Goal: Task Accomplishment & Management: Use online tool/utility

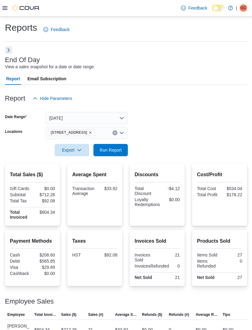
click at [88, 134] on icon "Remove 15191 Yonge St. from selection in this group" at bounding box center [90, 133] width 4 height 4
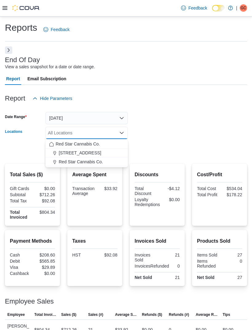
click at [93, 163] on span "Red Star Cannabis Co." at bounding box center [81, 162] width 44 height 6
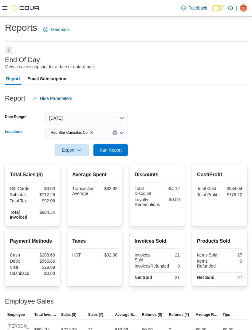
click at [157, 127] on form "Date Range Today Locations Red Star Cannabis Co. Combo box. Selected. Red Star …" at bounding box center [126, 130] width 242 height 52
click at [117, 150] on span "Run Report" at bounding box center [111, 150] width 22 height 6
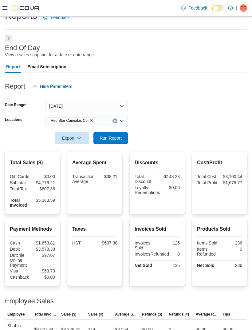
scroll to position [28, 0]
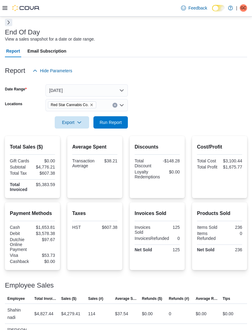
click at [117, 91] on button "[DATE]" at bounding box center [86, 90] width 82 height 12
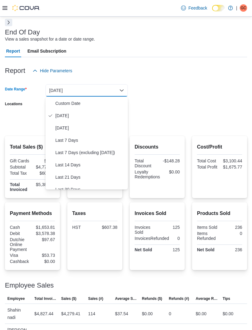
click at [80, 127] on span "[DATE]" at bounding box center [90, 127] width 70 height 7
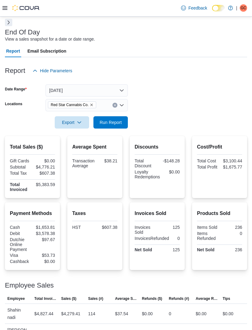
click at [161, 99] on form "Date Range Yesterday Locations Red Star Cannabis Co. Export Run Report" at bounding box center [126, 103] width 242 height 52
click at [108, 120] on span "Run Report" at bounding box center [111, 122] width 22 height 6
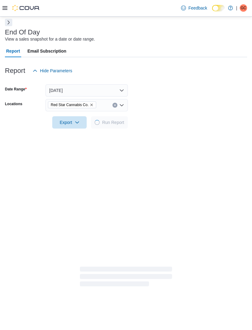
scroll to position [14, 0]
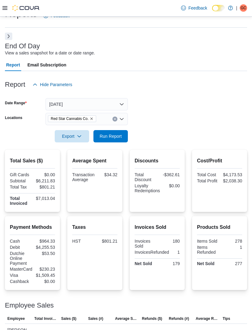
click at [117, 106] on button "[DATE]" at bounding box center [86, 104] width 82 height 12
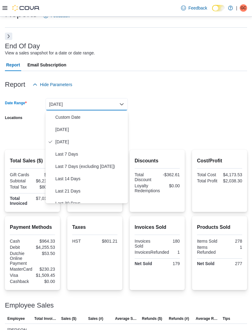
click at [79, 119] on span "Custom Date" at bounding box center [90, 116] width 70 height 7
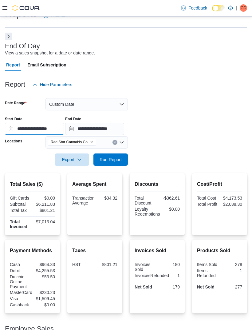
click at [58, 131] on input "**********" at bounding box center [34, 129] width 59 height 12
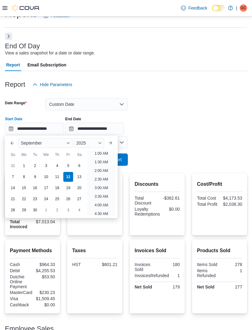
click at [45, 176] on div "10" at bounding box center [46, 177] width 10 height 10
type input "**********"
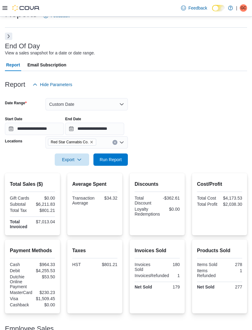
click at [178, 96] on div at bounding box center [126, 94] width 242 height 7
click at [121, 129] on input "**********" at bounding box center [94, 129] width 59 height 12
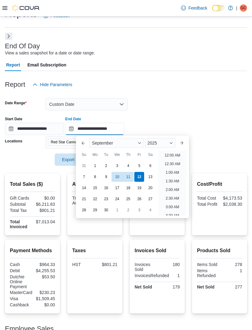
scroll to position [349, 0]
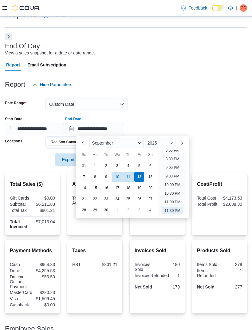
click at [117, 181] on div "10" at bounding box center [117, 177] width 10 height 10
type input "**********"
click at [178, 85] on div "Report Hide Parameters" at bounding box center [126, 84] width 242 height 12
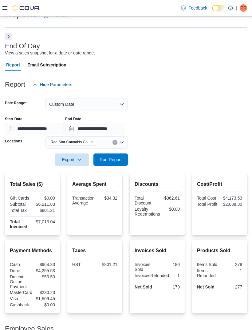
click at [112, 158] on span "Run Report" at bounding box center [111, 159] width 22 height 6
click at [122, 108] on button "Custom Date" at bounding box center [86, 104] width 82 height 12
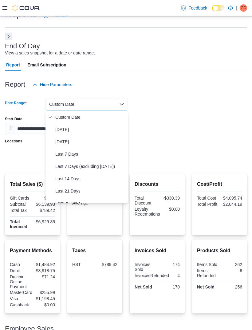
click at [71, 120] on span "Custom Date" at bounding box center [90, 116] width 70 height 7
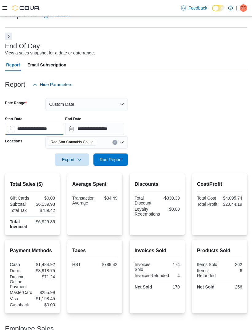
click at [39, 128] on input "**********" at bounding box center [34, 129] width 59 height 12
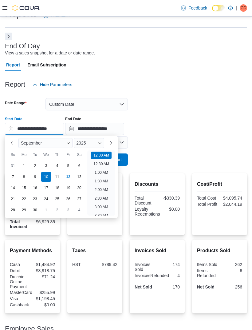
scroll to position [19, 0]
click at [12, 175] on div "7" at bounding box center [13, 177] width 10 height 10
type input "**********"
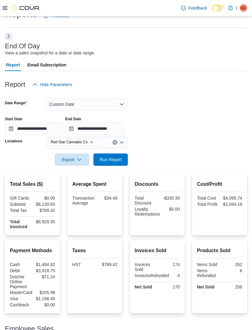
click at [157, 105] on form "**********" at bounding box center [126, 128] width 242 height 75
click at [111, 132] on input "**********" at bounding box center [94, 129] width 59 height 12
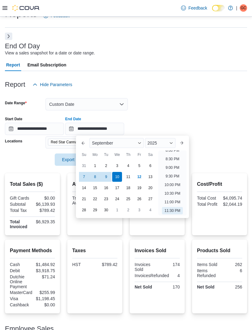
click at [138, 178] on div "12" at bounding box center [139, 177] width 10 height 10
type input "**********"
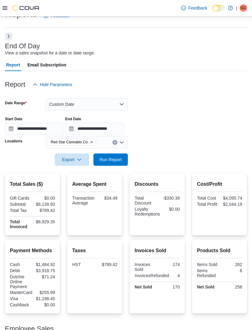
click at [181, 101] on form "**********" at bounding box center [126, 128] width 242 height 75
click at [93, 142] on icon "Remove Red Star Cannabis Co. from selection in this group" at bounding box center [92, 142] width 4 height 4
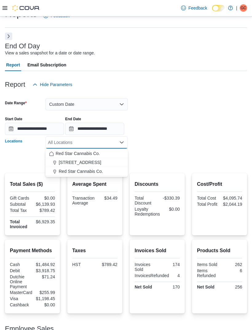
click at [85, 160] on span "[STREET_ADDRESS]" at bounding box center [80, 162] width 42 height 6
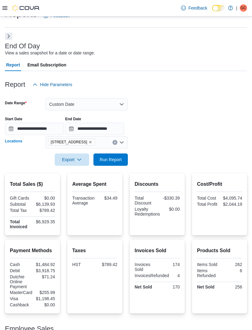
click at [167, 105] on form "**********" at bounding box center [126, 128] width 242 height 75
click at [108, 159] on span "Run Report" at bounding box center [111, 159] width 22 height 6
click at [120, 108] on button "Custom Date" at bounding box center [86, 104] width 82 height 12
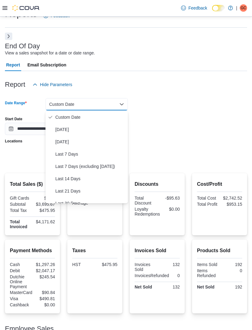
click at [77, 130] on span "[DATE]" at bounding box center [90, 129] width 70 height 7
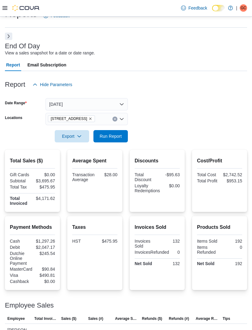
click at [162, 102] on form "Date Range Today Locations 15191 Yonge St. Export Run Report" at bounding box center [126, 117] width 242 height 52
click at [88, 120] on icon "Remove 15191 Yonge St. from selection in this group" at bounding box center [90, 119] width 4 height 4
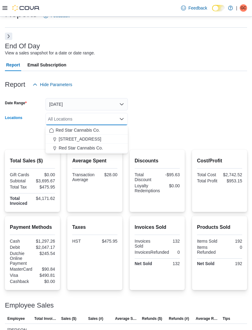
click at [99, 151] on span "Red Star Cannabis Co." at bounding box center [81, 148] width 44 height 6
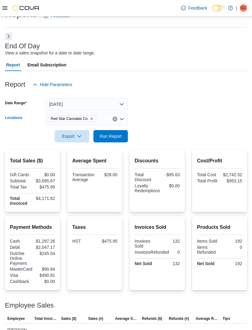
click at [175, 104] on form "Date Range Today Locations Red Star Cannabis Co. Combo box. Selected. Red Star …" at bounding box center [126, 117] width 242 height 52
click at [116, 139] on span "Run Report" at bounding box center [111, 136] width 22 height 6
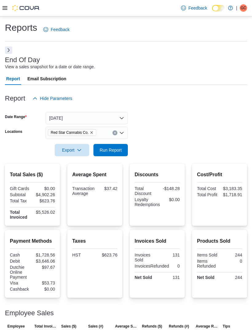
click at [118, 116] on button "[DATE]" at bounding box center [86, 118] width 82 height 12
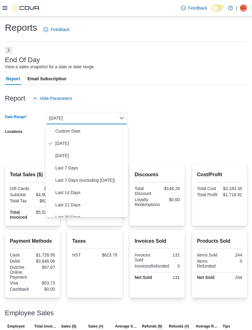
click at [79, 155] on span "[DATE]" at bounding box center [90, 155] width 70 height 7
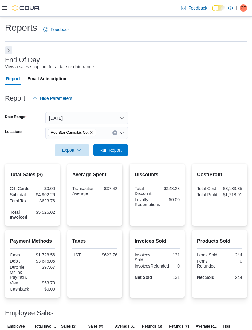
click at [156, 116] on form "Date Range Yesterday Locations Red Star Cannabis Co. Export Run Report" at bounding box center [126, 130] width 242 height 52
click at [114, 146] on span "Run Report" at bounding box center [110, 150] width 27 height 12
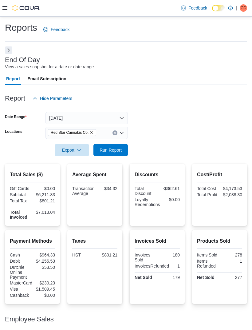
click at [125, 115] on button "[DATE]" at bounding box center [86, 118] width 82 height 12
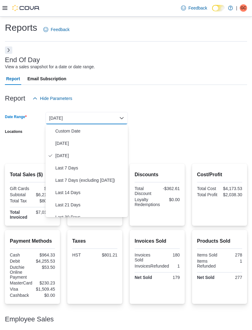
click at [125, 115] on button "[DATE]" at bounding box center [86, 118] width 82 height 12
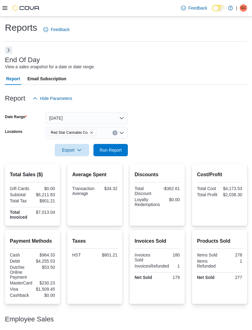
click at [114, 122] on button "[DATE]" at bounding box center [86, 118] width 82 height 12
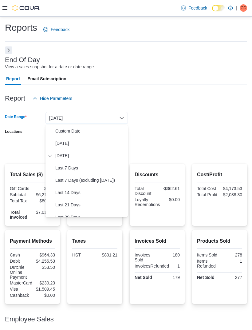
click at [79, 147] on button "[DATE]" at bounding box center [86, 143] width 82 height 12
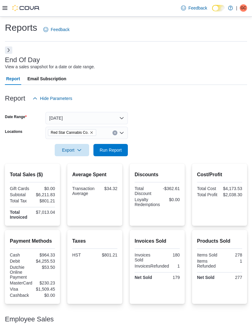
click at [151, 119] on form "Date Range Today Locations Red Star Cannabis Co. Export Run Report" at bounding box center [126, 130] width 242 height 52
click at [111, 151] on span "Run Report" at bounding box center [111, 150] width 22 height 6
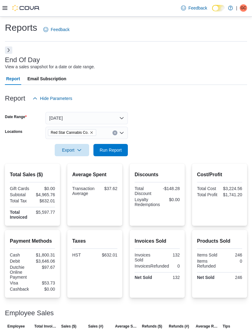
click at [218, 296] on div "Products Sold Items Sold 246 Items Refunded 0 Net Sold 246" at bounding box center [219, 264] width 55 height 68
click at [124, 119] on button "[DATE]" at bounding box center [86, 118] width 82 height 12
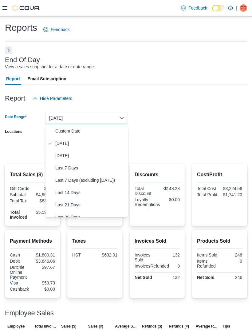
click at [91, 157] on span "[DATE]" at bounding box center [90, 155] width 70 height 7
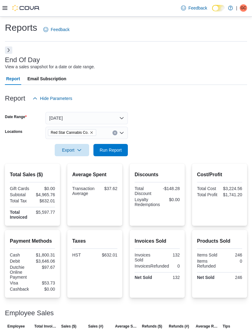
click at [118, 153] on span "Run Report" at bounding box center [111, 150] width 22 height 6
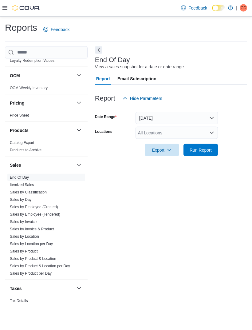
scroll to position [330, 0]
click at [36, 220] on link "Sales by Invoice" at bounding box center [23, 222] width 27 height 4
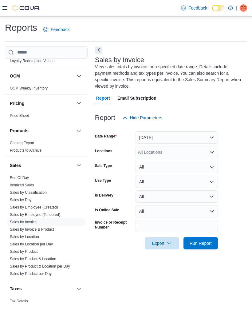
scroll to position [19, 0]
click at [211, 146] on div "All Locations" at bounding box center [176, 152] width 82 height 12
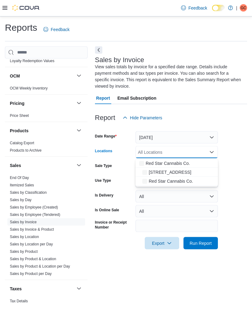
scroll to position [20, 0]
click at [198, 178] on div "Red Star Cannabis Co." at bounding box center [176, 181] width 75 height 6
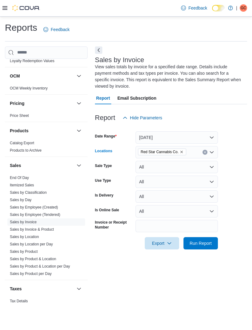
click at [234, 148] on form "Date Range [DATE] Locations Red Star Cannabis Co. Combo box. Selected. Red Star…" at bounding box center [171, 186] width 152 height 125
click at [209, 240] on span "Run Report" at bounding box center [201, 243] width 22 height 6
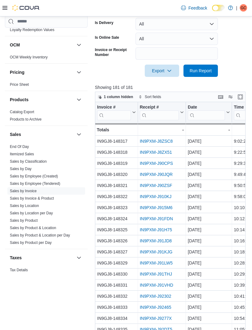
scroll to position [195, 0]
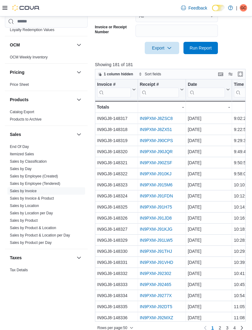
click at [222, 329] on link "2" at bounding box center [219, 328] width 7 height 10
click at [228, 329] on span "3" at bounding box center [227, 327] width 2 height 6
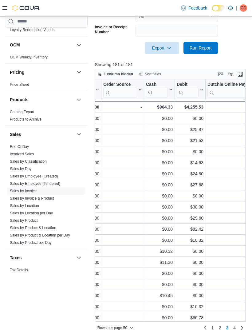
scroll to position [0, 1270]
click at [220, 329] on span "2" at bounding box center [220, 327] width 2 height 6
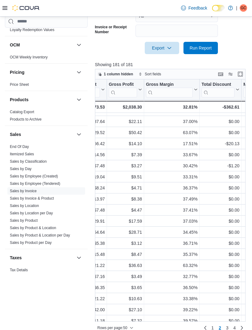
click at [237, 329] on link "4" at bounding box center [234, 328] width 7 height 10
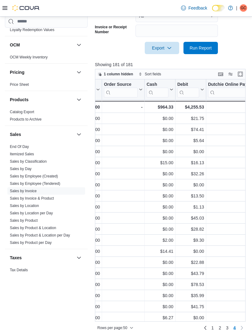
scroll to position [0, 1269]
click at [216, 329] on link "2" at bounding box center [219, 328] width 7 height 10
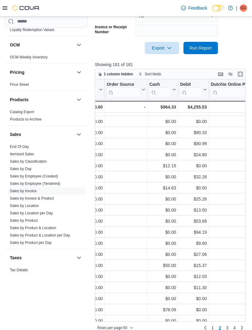
scroll to position [329, 1267]
click at [227, 329] on span "3" at bounding box center [227, 327] width 2 height 6
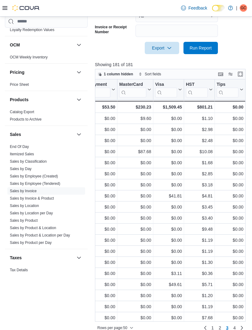
scroll to position [0, 1419]
click at [233, 329] on link "4" at bounding box center [234, 328] width 7 height 10
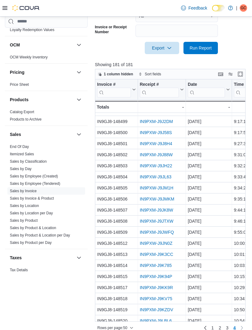
scroll to position [119, 0]
click at [159, 329] on link "IN9PXM-J9LDM1" at bounding box center [155, 331] width 33 height 5
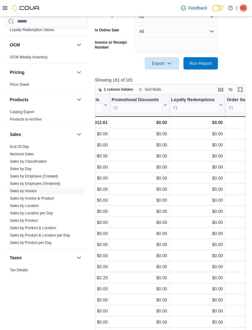
scroll to position [199, 0]
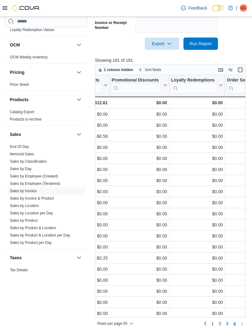
click at [221, 326] on span "2" at bounding box center [220, 323] width 2 height 6
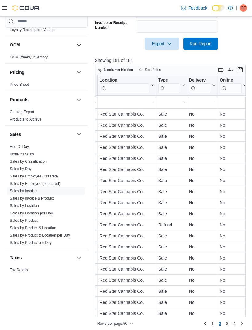
scroll to position [0, 0]
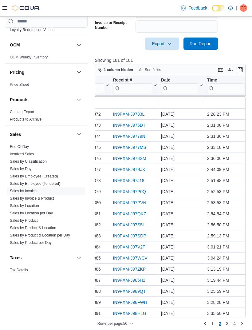
click at [135, 116] on link "IN9PXM-J9733L" at bounding box center [129, 114] width 32 height 5
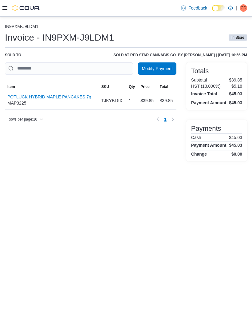
click at [173, 70] on button "Modify Payment" at bounding box center [157, 68] width 38 height 12
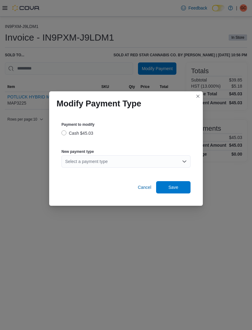
click at [175, 161] on div "Select a payment type" at bounding box center [125, 161] width 129 height 12
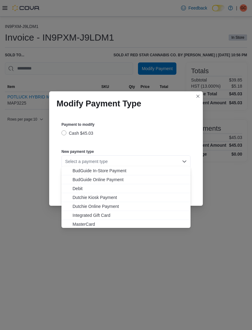
click at [83, 190] on span "Debit" at bounding box center [129, 188] width 114 height 6
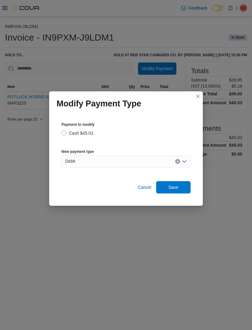
click at [185, 186] on span "Save" at bounding box center [173, 187] width 27 height 12
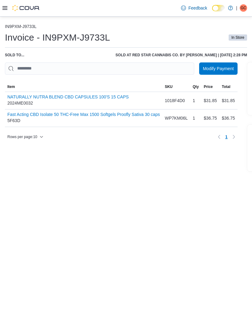
click at [230, 65] on span "Modify Payment" at bounding box center [218, 68] width 31 height 12
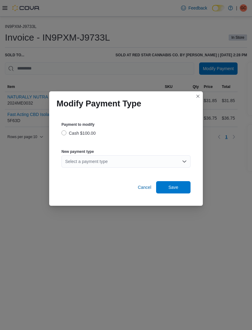
click at [179, 162] on div "Select a payment type" at bounding box center [125, 161] width 129 height 12
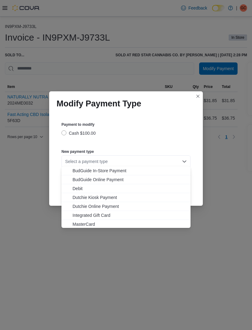
click at [74, 187] on span "Debit" at bounding box center [129, 188] width 114 height 6
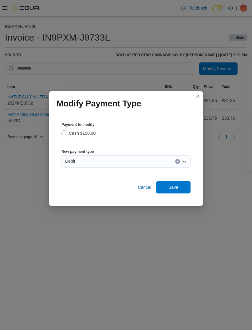
click at [186, 186] on span "Save" at bounding box center [173, 187] width 27 height 12
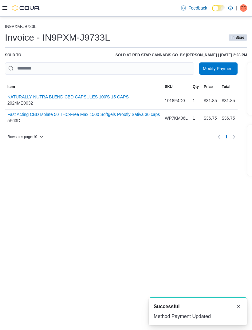
click at [2, 12] on div at bounding box center [20, 8] width 37 height 16
click at [8, 6] on div at bounding box center [20, 8] width 37 height 6
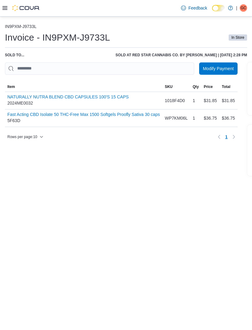
click at [2, 9] on icon at bounding box center [4, 8] width 5 height 5
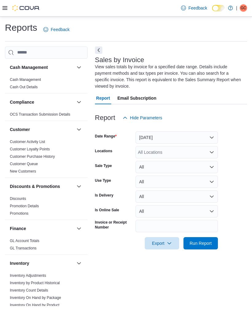
scroll to position [20, 0]
click at [211, 131] on button "[DATE]" at bounding box center [176, 137] width 82 height 12
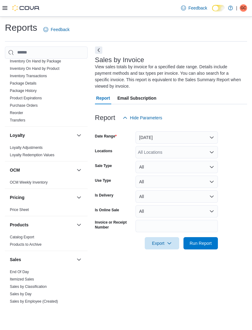
scroll to position [240, 0]
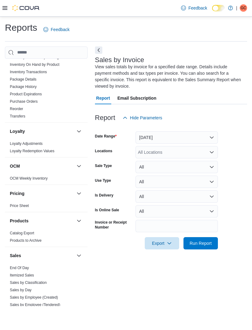
click at [27, 265] on link "End Of Day" at bounding box center [19, 267] width 19 height 4
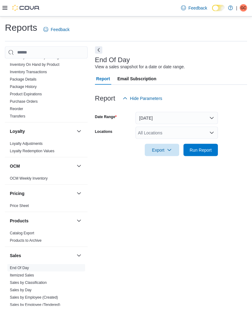
scroll to position [14, 0]
click at [211, 112] on button "[DATE]" at bounding box center [176, 118] width 82 height 12
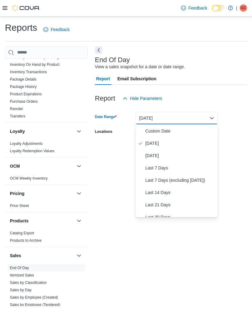
click at [168, 152] on span "[DATE]" at bounding box center [180, 155] width 70 height 7
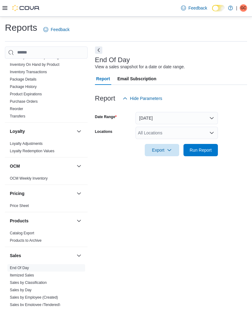
click at [212, 127] on div "All Locations" at bounding box center [176, 133] width 82 height 12
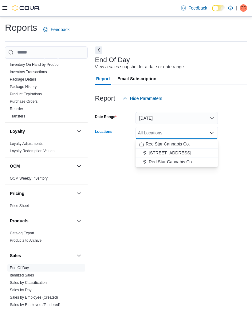
click at [187, 159] on span "Red Star Cannabis Co." at bounding box center [171, 162] width 44 height 6
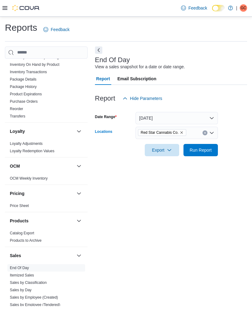
click at [236, 135] on form "Date Range Yesterday Locations Red Star Cannabis Co. Combo box. Selected. Red S…" at bounding box center [171, 130] width 152 height 52
click at [211, 144] on span "Run Report" at bounding box center [200, 150] width 27 height 12
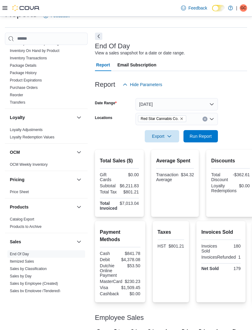
click at [161, 148] on div at bounding box center [171, 145] width 152 height 7
click at [161, 138] on span "Export" at bounding box center [161, 136] width 27 height 12
click at [172, 164] on span "Export to Pdf" at bounding box center [163, 161] width 28 height 5
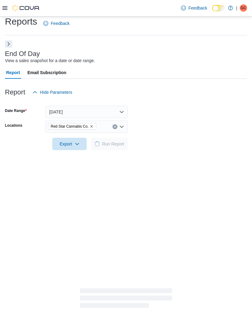
scroll to position [14, 0]
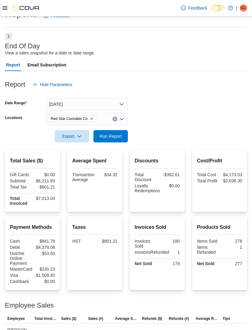
click at [121, 107] on button "[DATE]" at bounding box center [86, 104] width 82 height 12
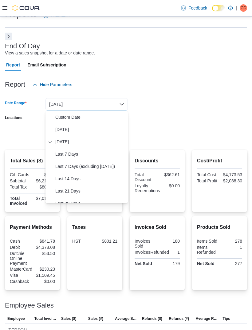
click at [77, 120] on span "Custom Date" at bounding box center [90, 116] width 70 height 7
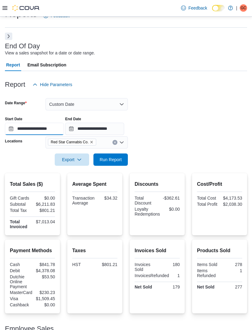
click at [55, 123] on input "**********" at bounding box center [34, 129] width 59 height 12
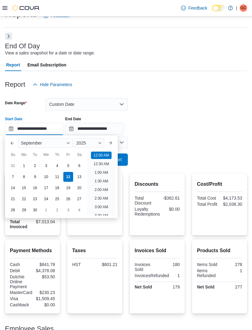
scroll to position [19, 0]
click at [38, 179] on div "9" at bounding box center [35, 177] width 10 height 10
type input "**********"
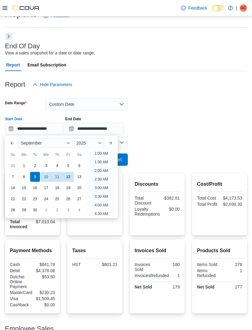
scroll to position [1, 0]
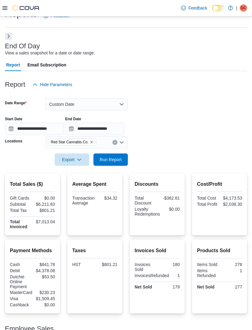
click at [175, 115] on div "**********" at bounding box center [126, 123] width 242 height 23
click at [124, 129] on input "**********" at bounding box center [94, 129] width 59 height 12
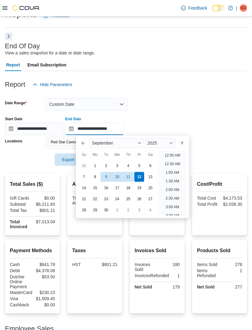
scroll to position [349, 0]
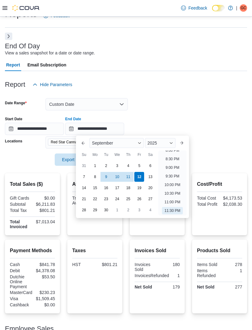
click at [106, 177] on div "9" at bounding box center [106, 177] width 10 height 10
type input "**********"
click at [182, 105] on form "**********" at bounding box center [126, 128] width 242 height 75
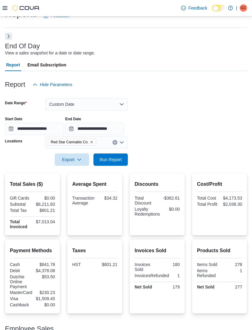
click at [167, 111] on div at bounding box center [126, 110] width 242 height 1
click at [118, 160] on span "Run Report" at bounding box center [111, 159] width 22 height 6
click at [79, 156] on span "Export" at bounding box center [71, 159] width 27 height 12
click at [85, 190] on button "Export to Pdf" at bounding box center [72, 184] width 35 height 12
click at [162, 130] on div "**********" at bounding box center [126, 123] width 242 height 23
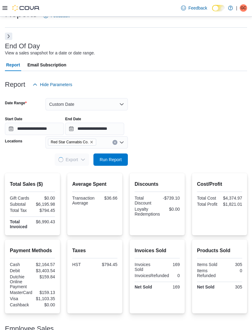
click at [123, 163] on span "Run Report" at bounding box center [110, 159] width 27 height 12
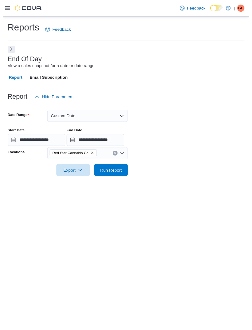
scroll to position [14, 0]
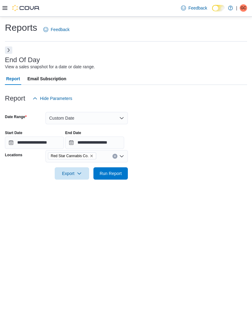
click at [57, 112] on button "Custom Date" at bounding box center [86, 118] width 82 height 12
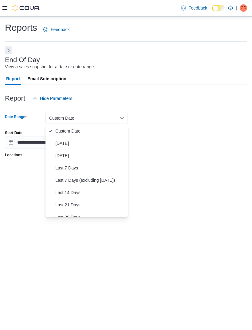
click at [24, 125] on div "**********" at bounding box center [126, 136] width 242 height 23
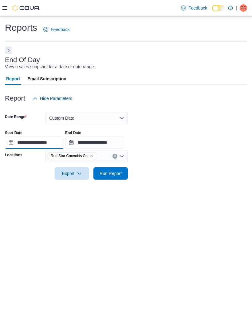
click at [20, 136] on input "**********" at bounding box center [34, 142] width 59 height 12
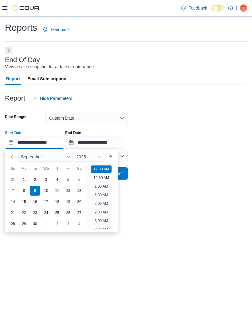
scroll to position [19, 0]
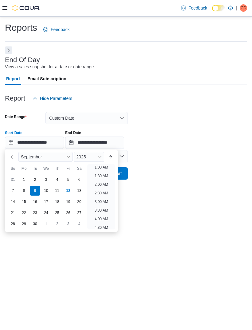
click at [43, 186] on div "10" at bounding box center [46, 191] width 10 height 10
type input "**********"
click at [187, 185] on div "**********" at bounding box center [126, 173] width 252 height 313
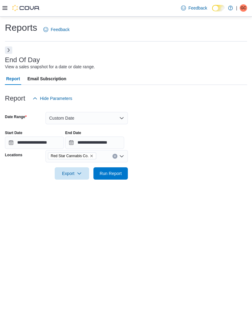
click at [104, 167] on span "Run Report" at bounding box center [110, 173] width 27 height 12
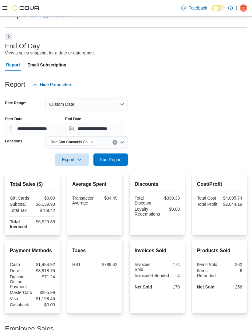
click at [81, 162] on icon "button" at bounding box center [79, 159] width 5 height 5
click at [70, 186] on span "Export to Pdf" at bounding box center [73, 184] width 28 height 5
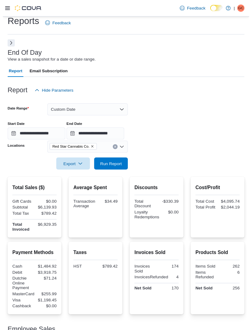
scroll to position [14, 0]
